Goal: Information Seeking & Learning: Learn about a topic

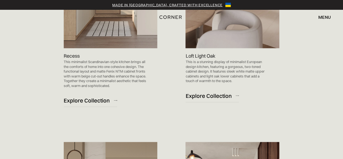
scroll to position [383, 0]
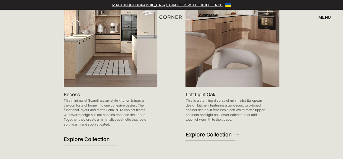
click at [216, 135] on div "Explore Collection" at bounding box center [208, 133] width 46 height 7
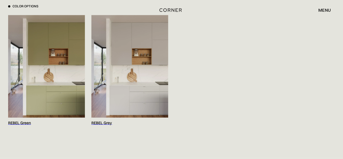
scroll to position [569, 0]
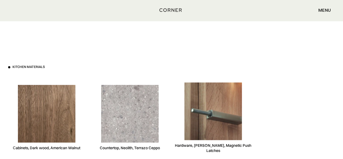
scroll to position [1545, 0]
